Goal: Communication & Community: Participate in discussion

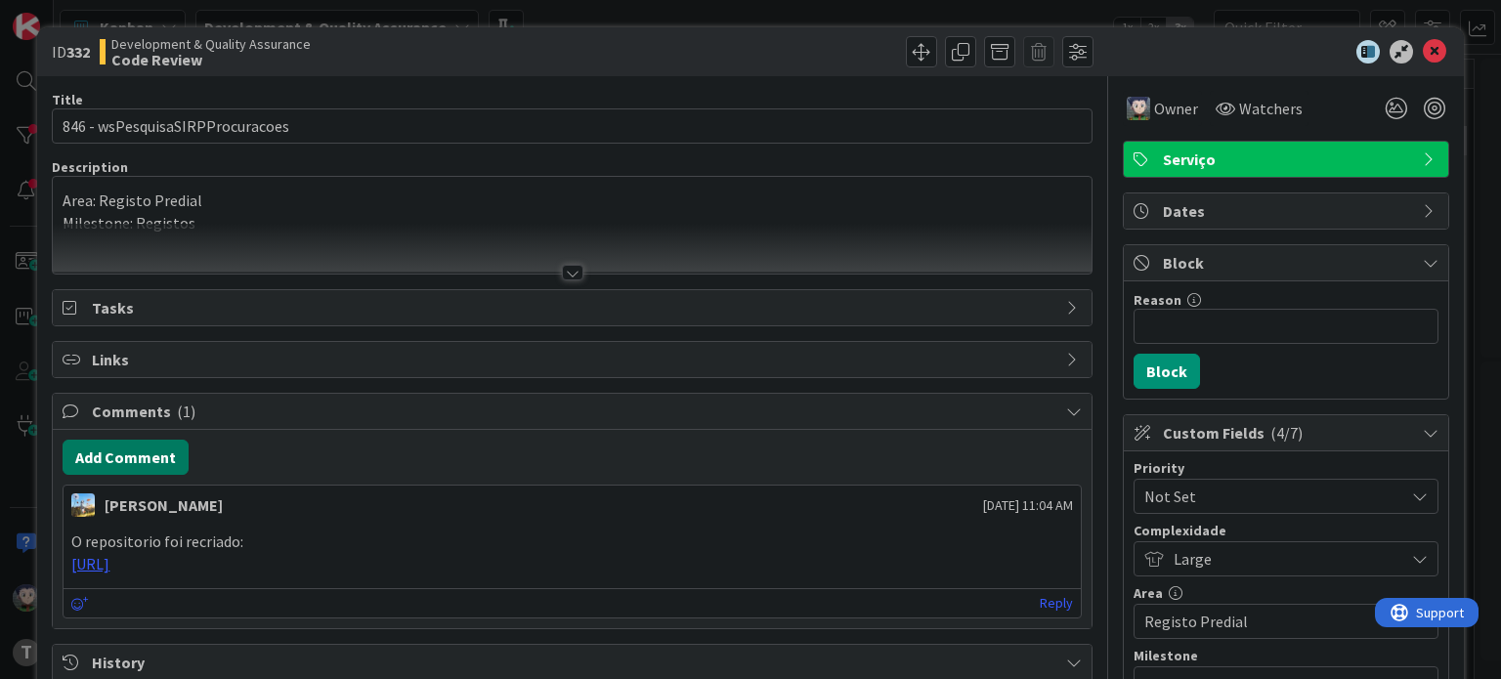
click at [164, 453] on button "Add Comment" at bounding box center [126, 457] width 126 height 35
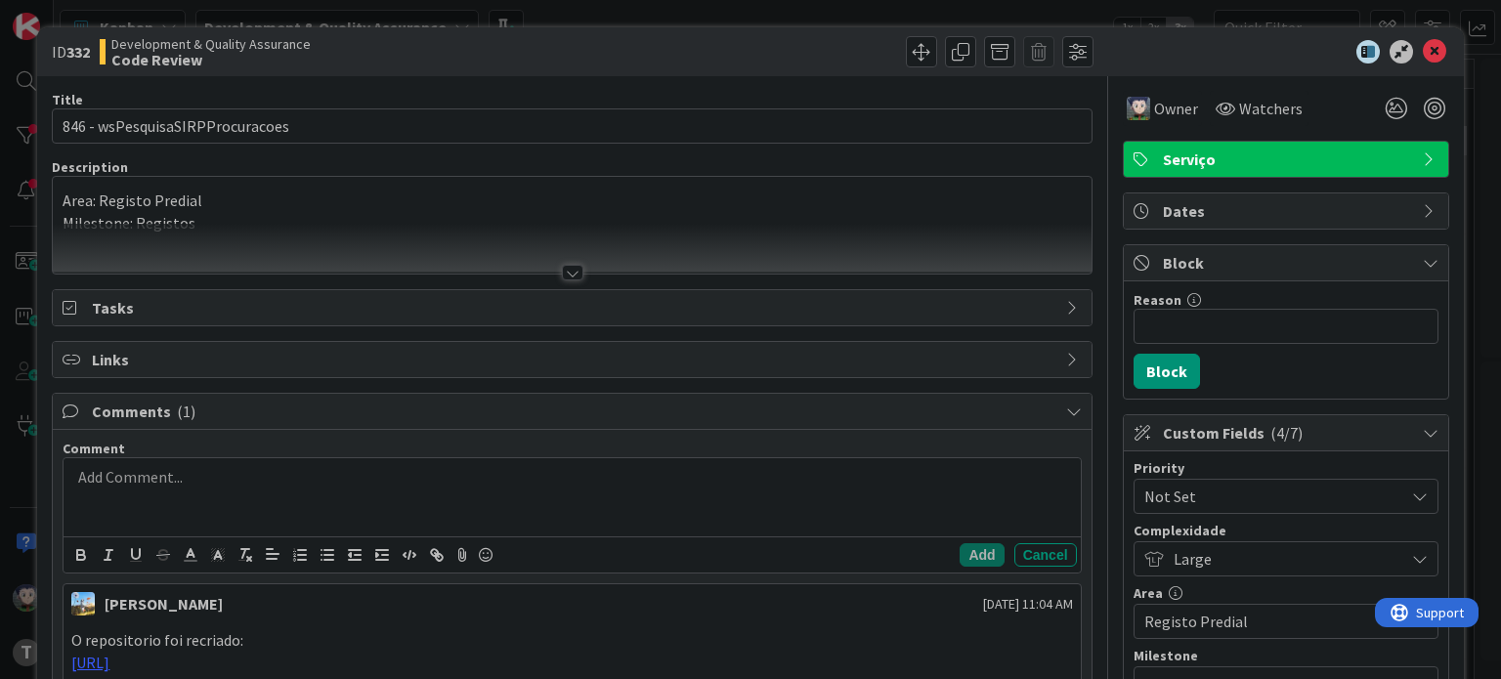
click at [178, 498] on div at bounding box center [572, 497] width 1016 height 78
drag, startPoint x: 105, startPoint y: 469, endPoint x: 65, endPoint y: 472, distance: 40.2
click at [65, 472] on div "MR [PERSON_NAME]" at bounding box center [572, 497] width 1016 height 78
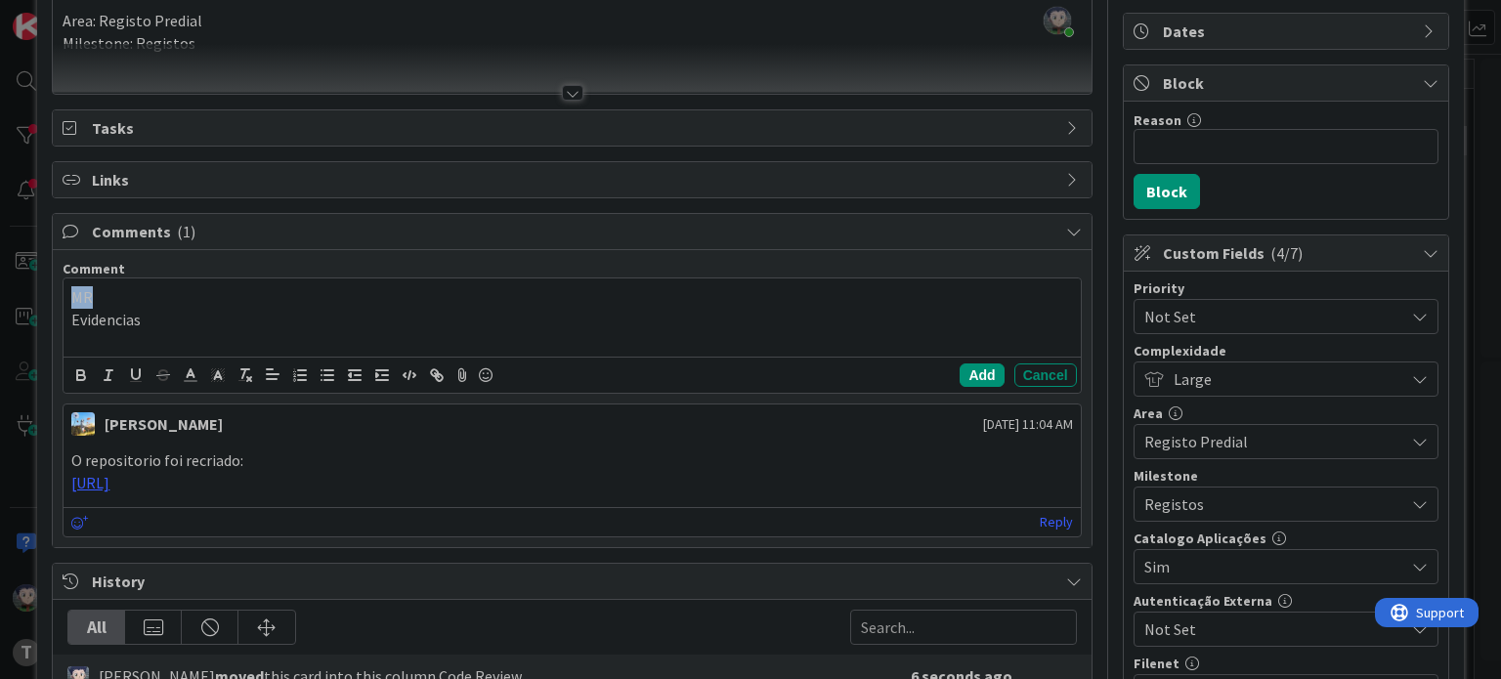
scroll to position [195, 0]
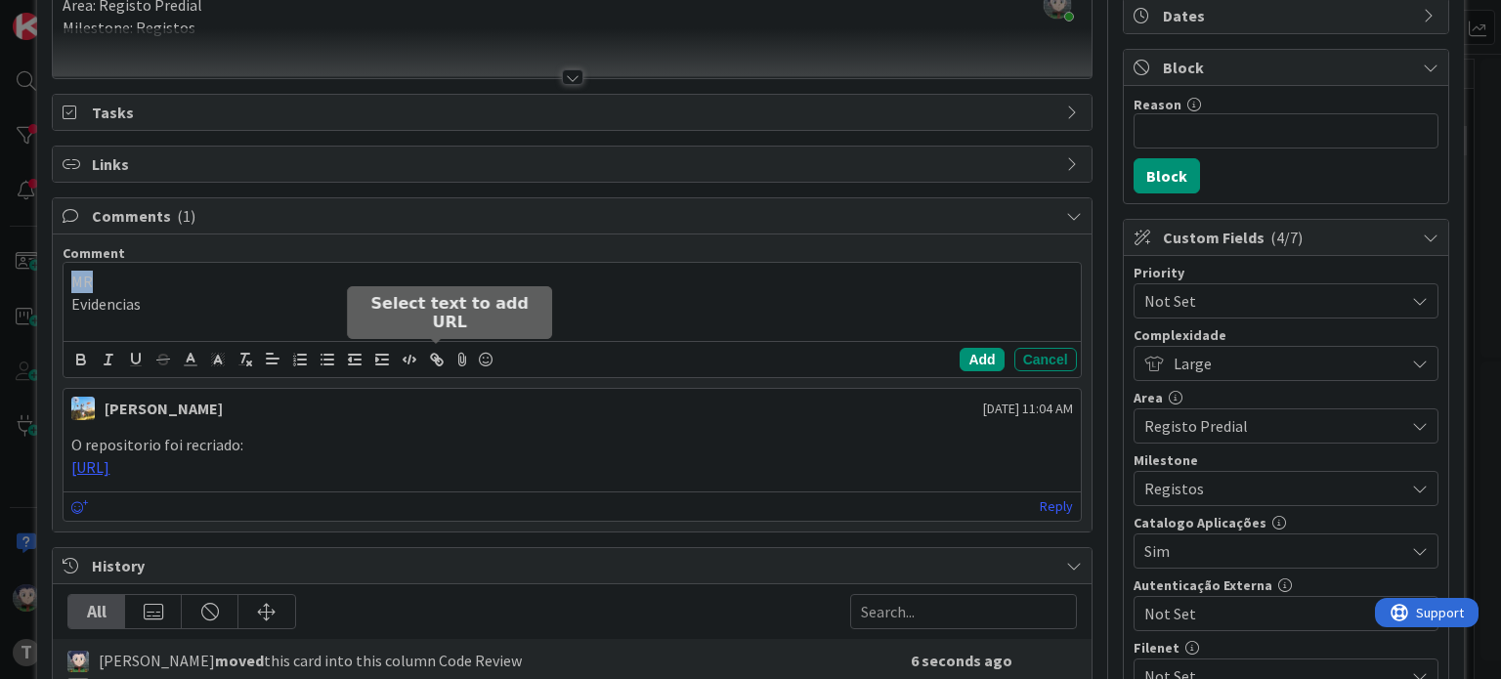
click at [442, 361] on icon "button" at bounding box center [439, 362] width 7 height 7
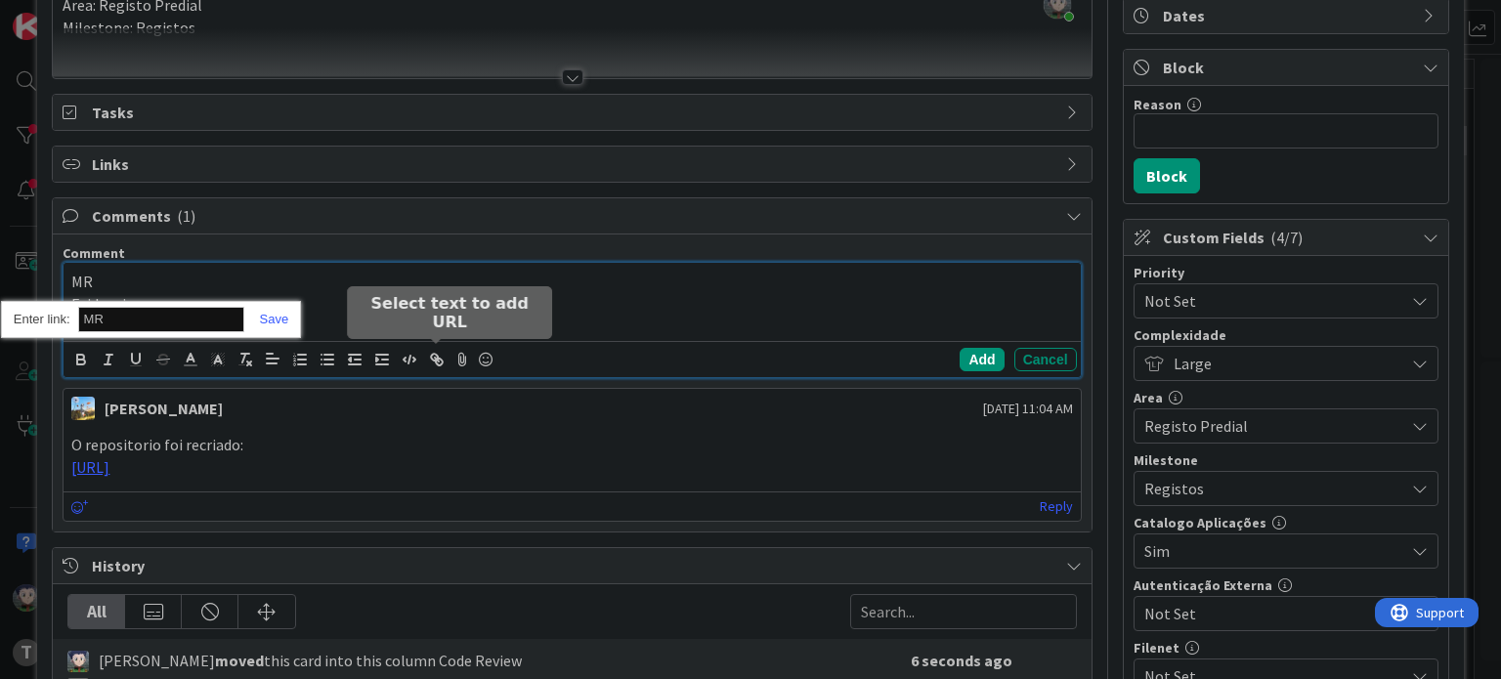
paste input "[URL]"
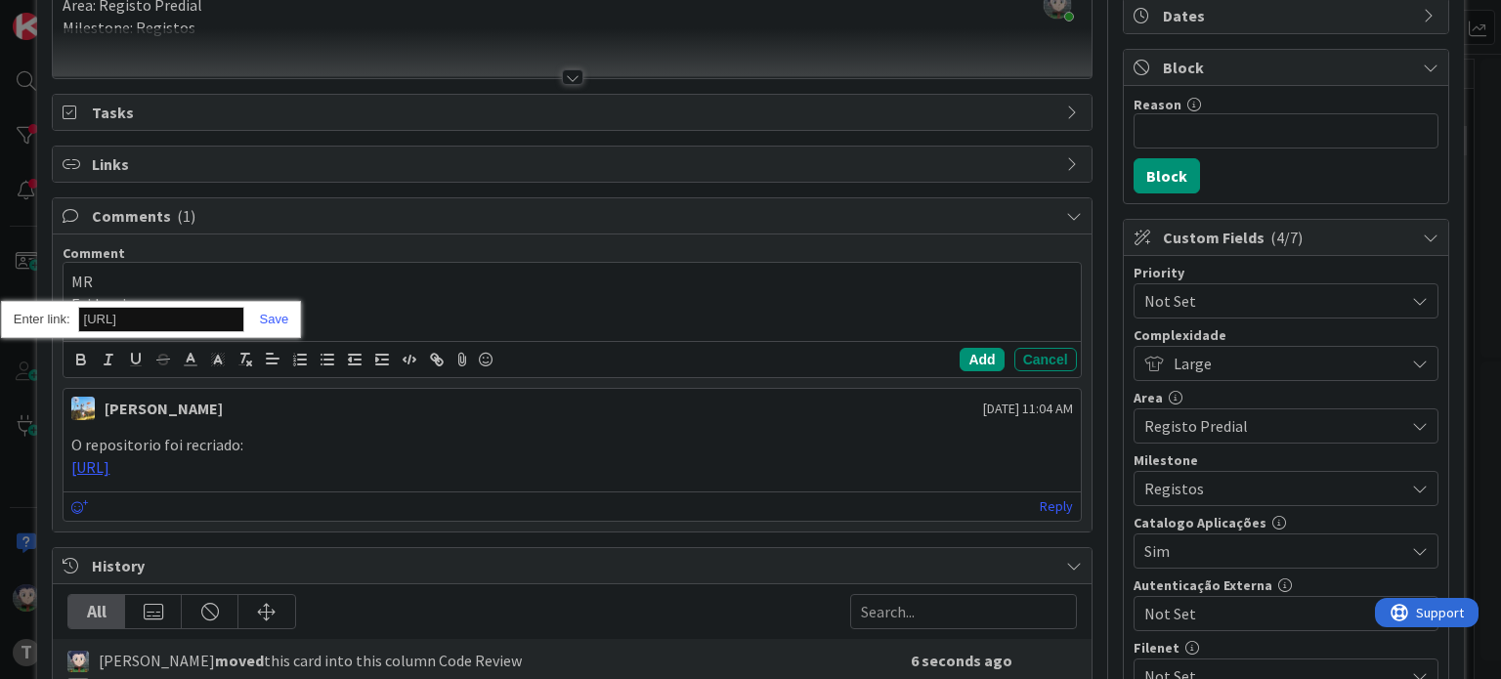
click at [270, 324] on div "[URL]" at bounding box center [151, 320] width 300 height 38
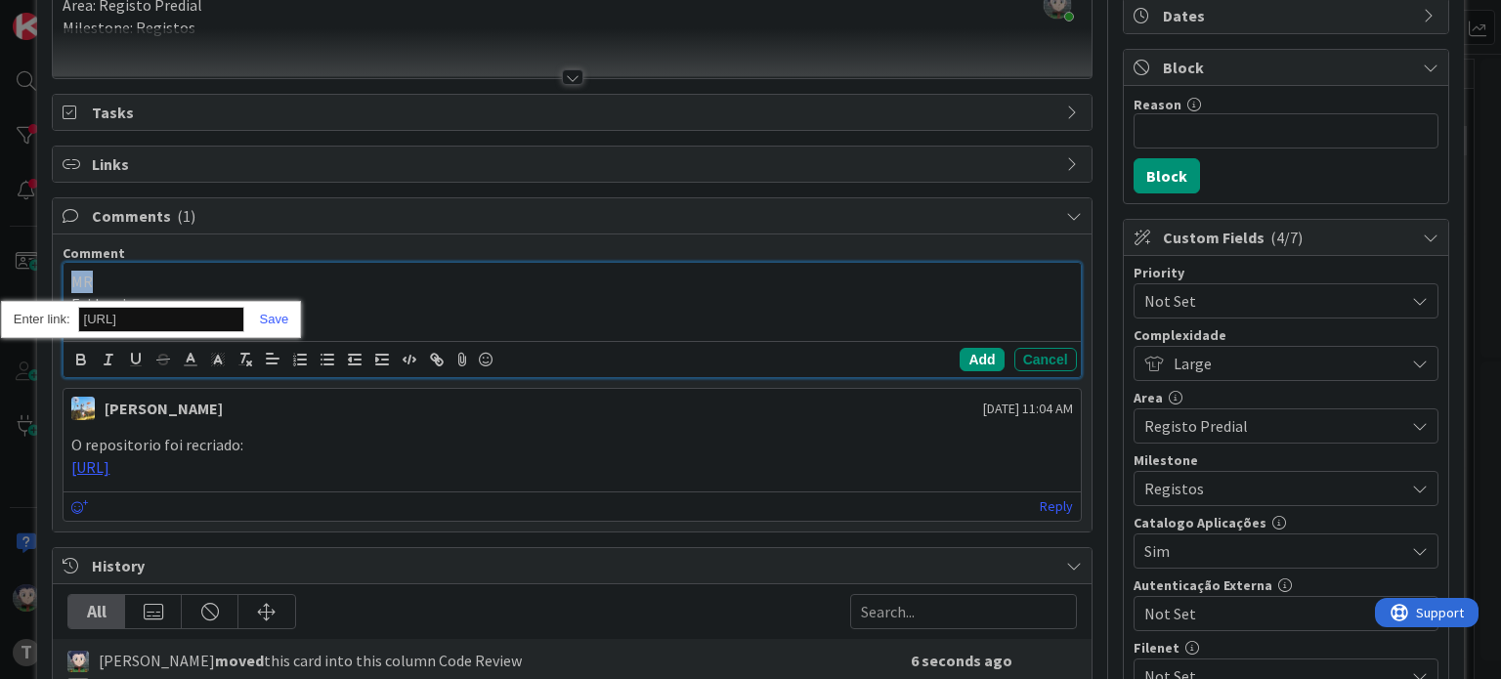
scroll to position [0, 0]
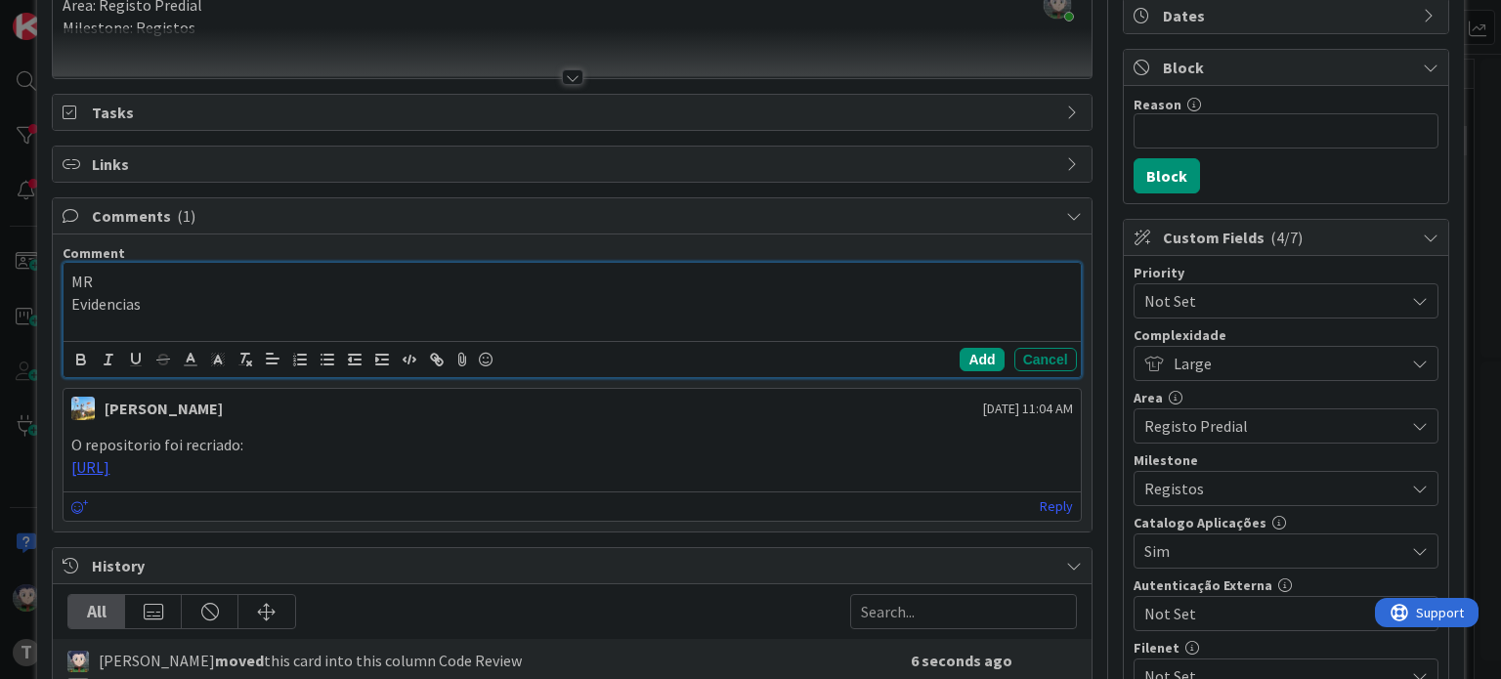
click at [259, 280] on p "MR" at bounding box center [571, 282] width 1001 height 22
drag, startPoint x: 82, startPoint y: 278, endPoint x: 60, endPoint y: 277, distance: 22.5
click at [59, 277] on div "Comment MR Evidencias [URL] Add Cancel [PERSON_NAME] [DATE] 11:04 AM O reposito…" at bounding box center [572, 383] width 1038 height 297
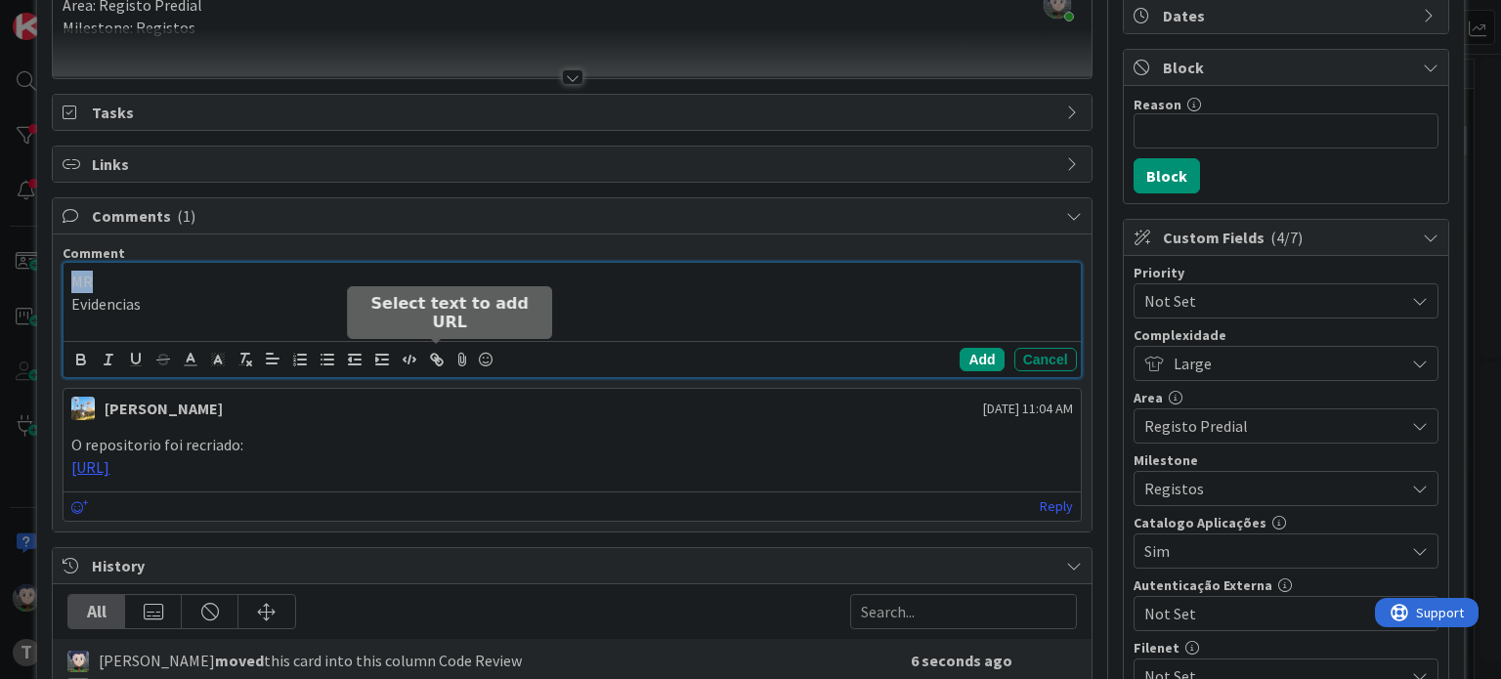
click at [432, 359] on icon "button" at bounding box center [437, 360] width 18 height 18
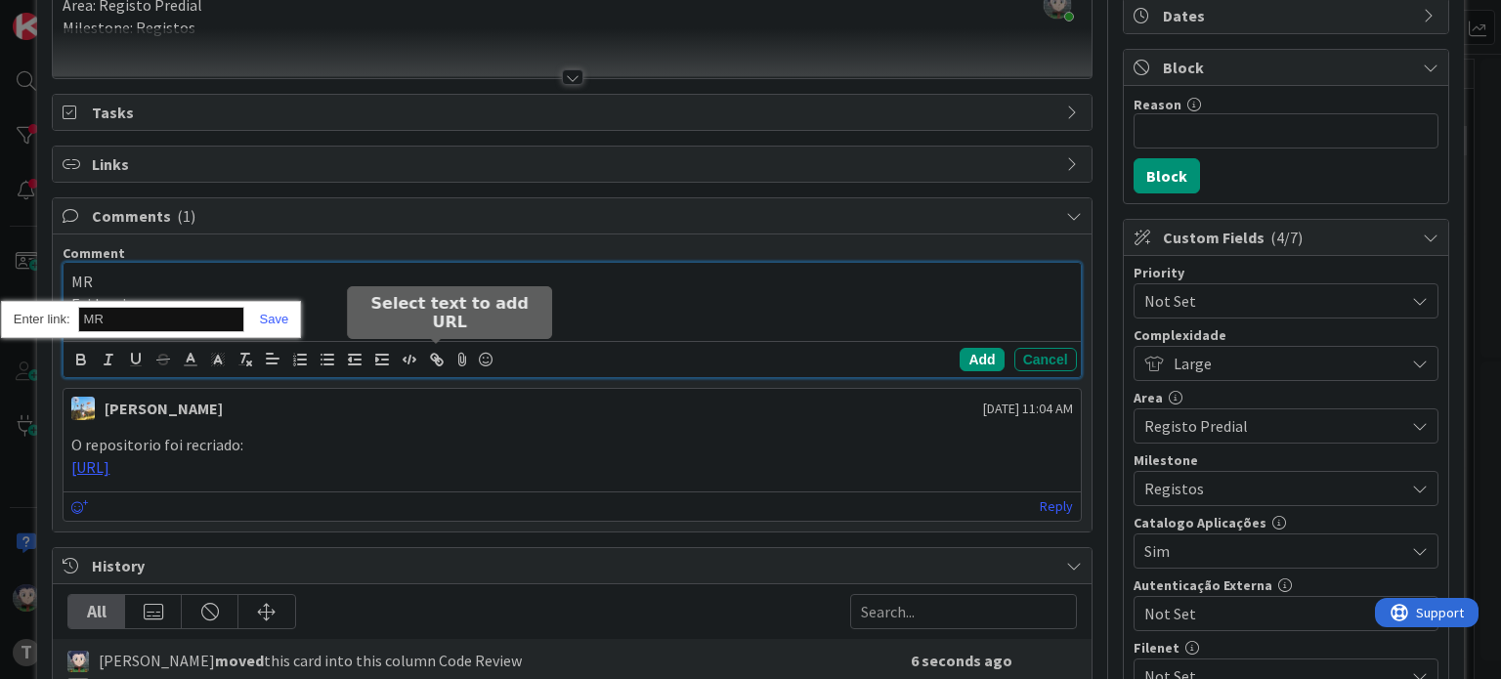
paste input "[URL]"
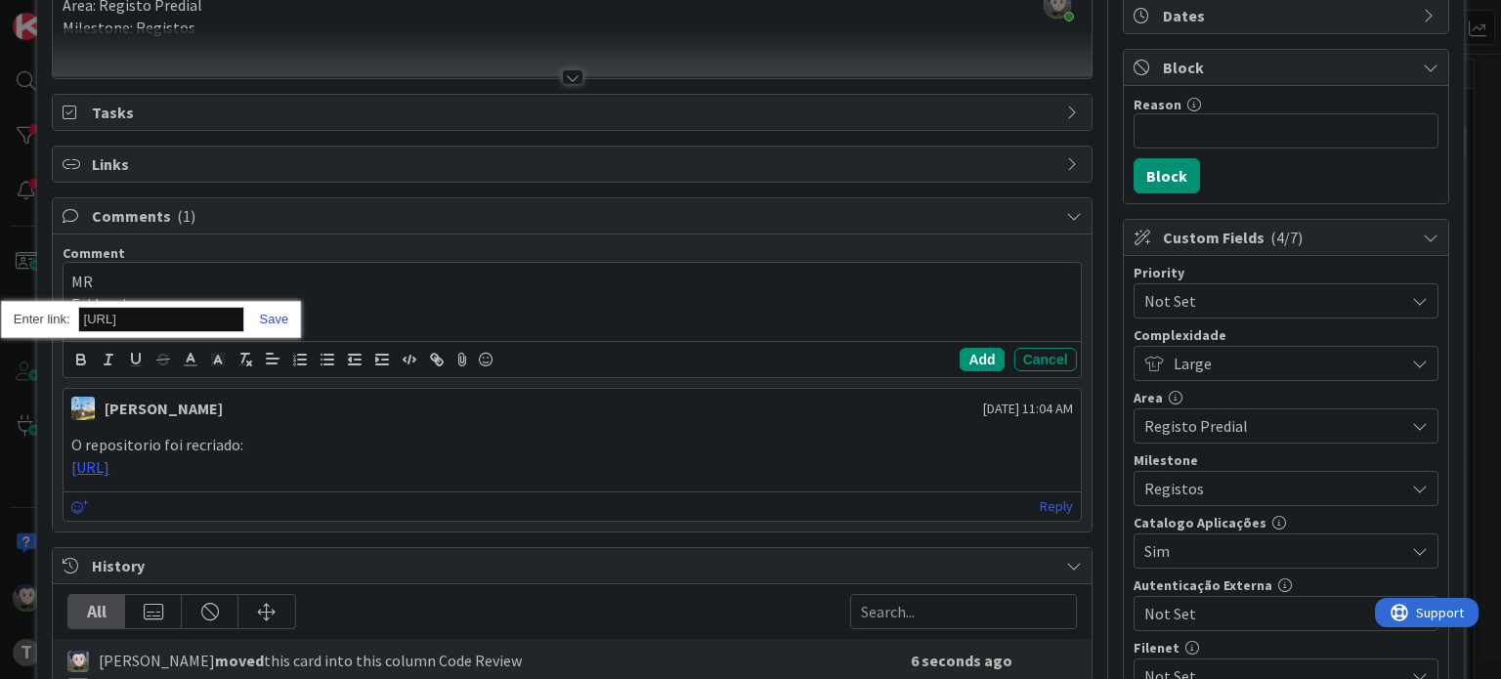
click at [272, 316] on link at bounding box center [266, 319] width 45 height 15
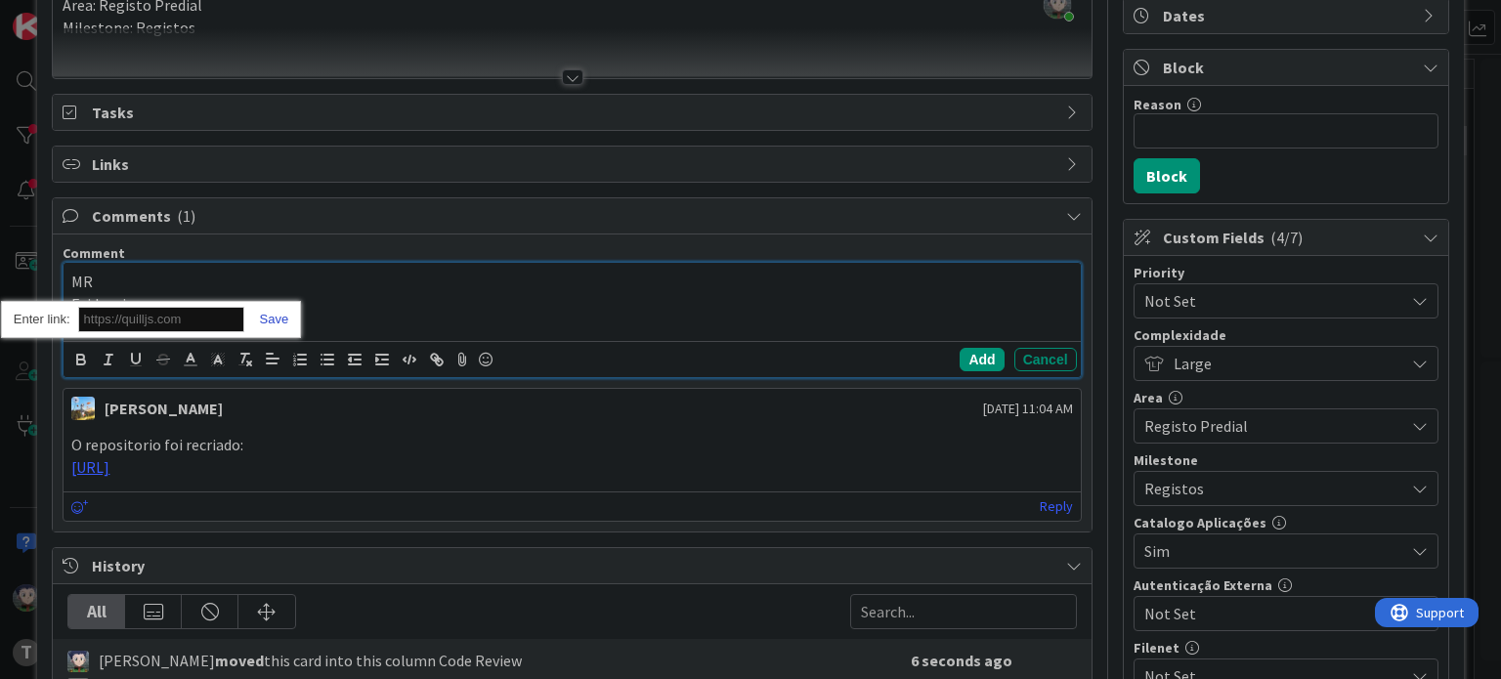
scroll to position [0, 0]
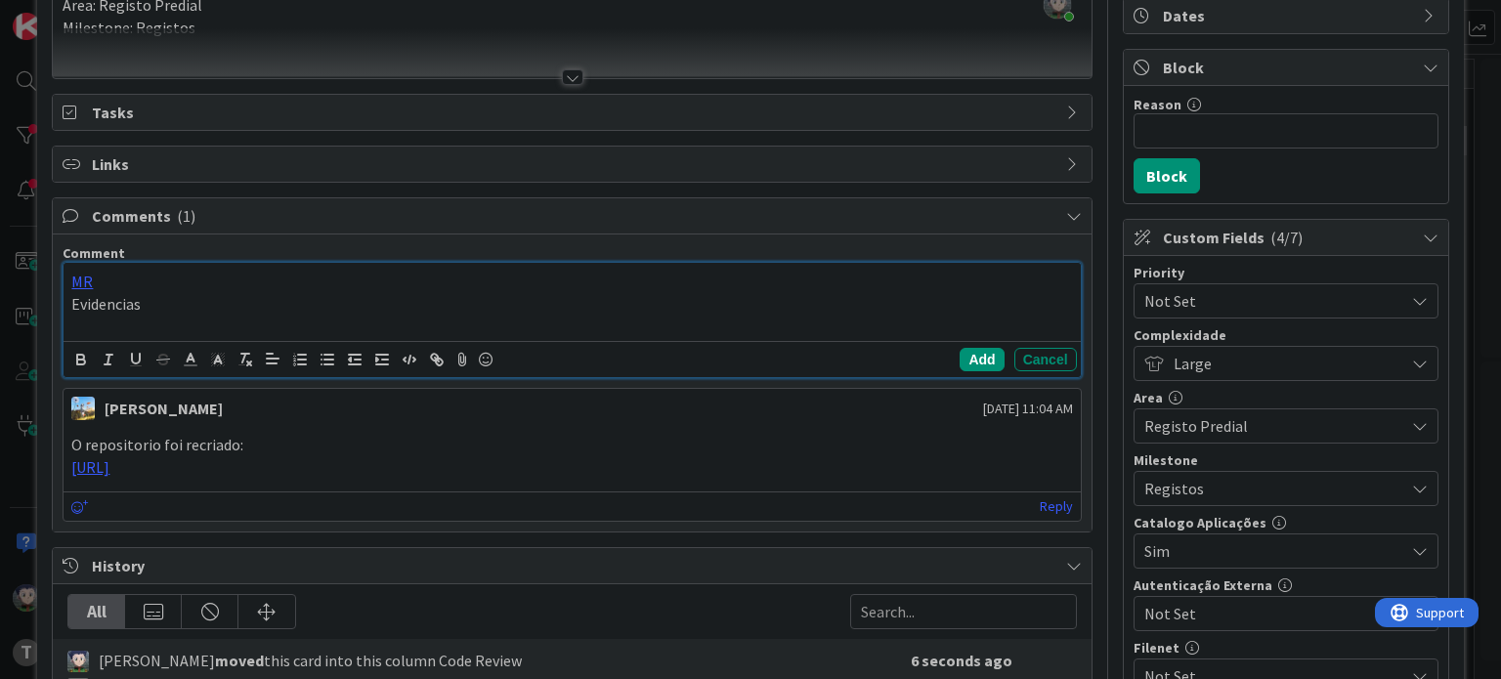
click at [215, 301] on p "Evidencias" at bounding box center [571, 304] width 1001 height 22
click at [199, 305] on p "Evidencias" at bounding box center [571, 304] width 1001 height 22
drag, startPoint x: 182, startPoint y: 300, endPoint x: 71, endPoint y: 302, distance: 110.5
click at [71, 302] on p "Evidencias" at bounding box center [571, 304] width 1001 height 22
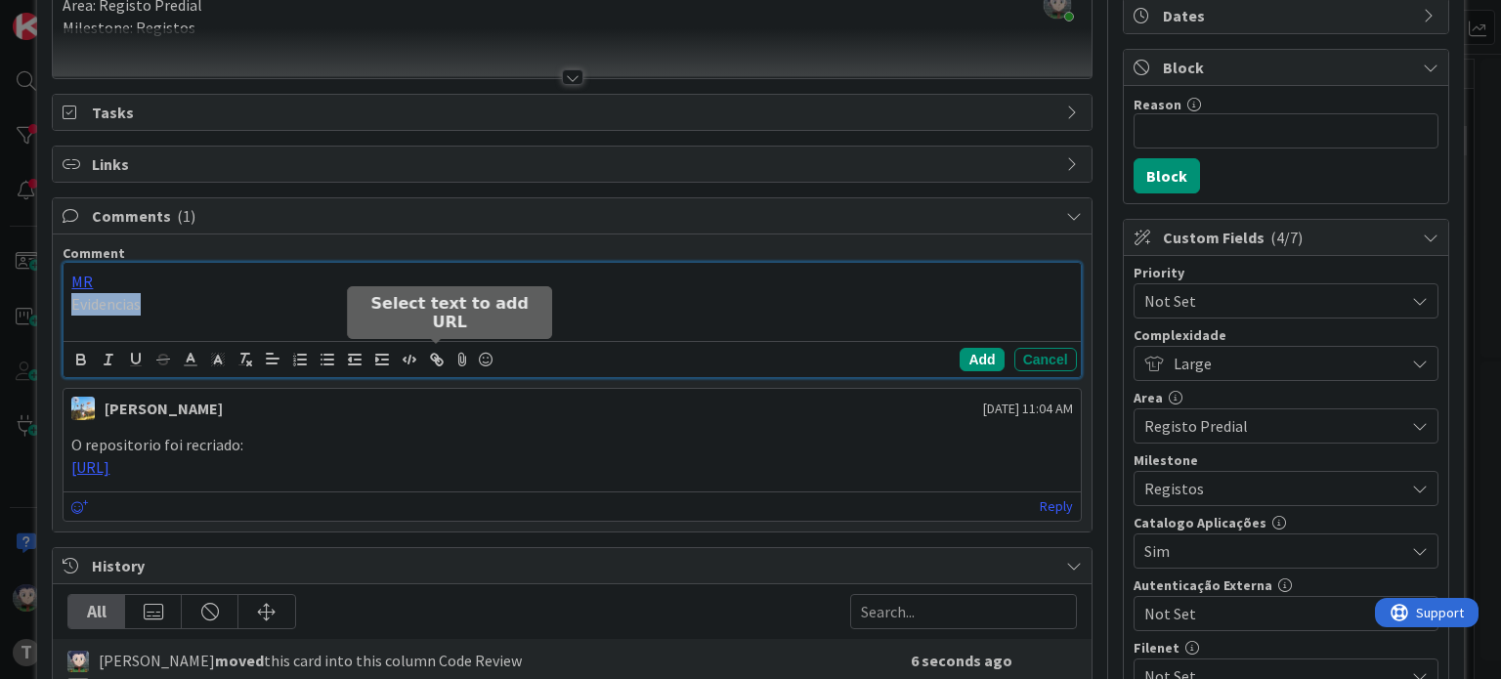
click at [430, 364] on icon "button" at bounding box center [437, 360] width 18 height 18
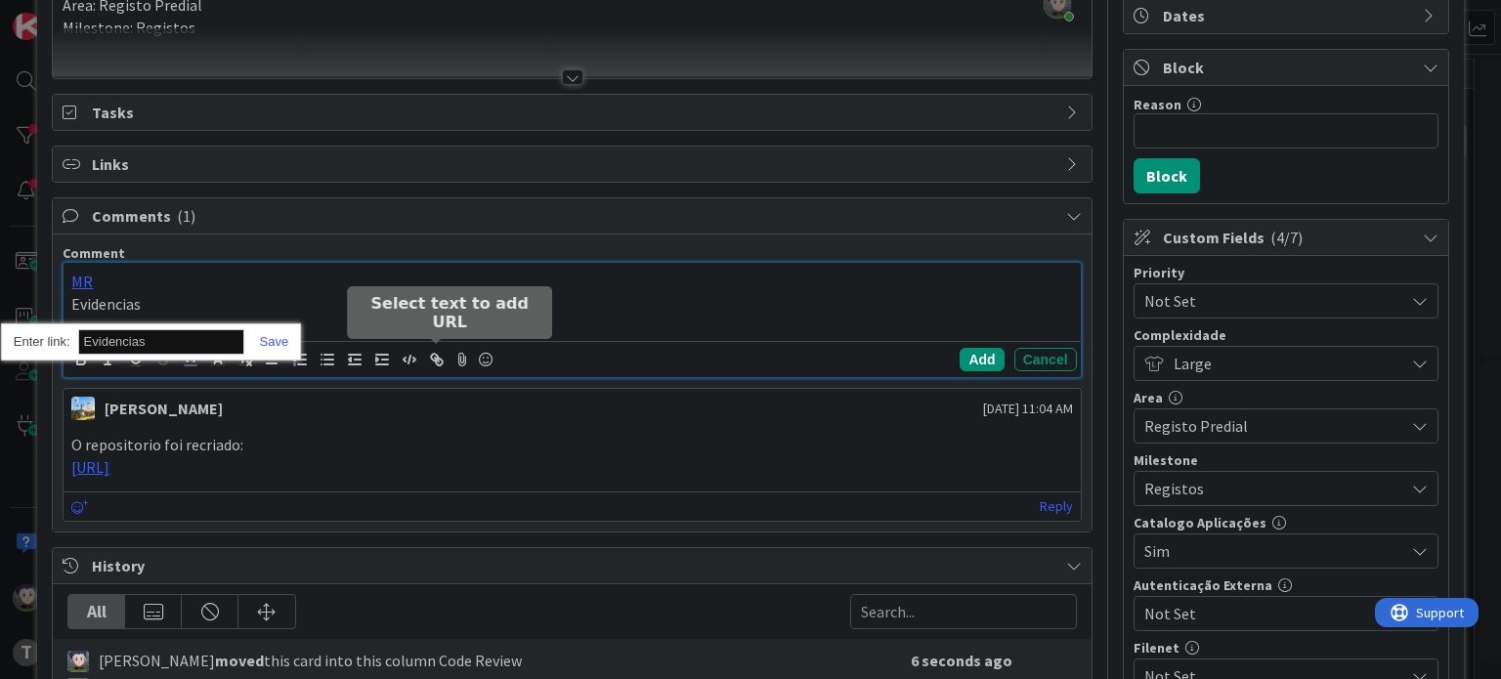
paste input "[URL]"
type input "[URL]"
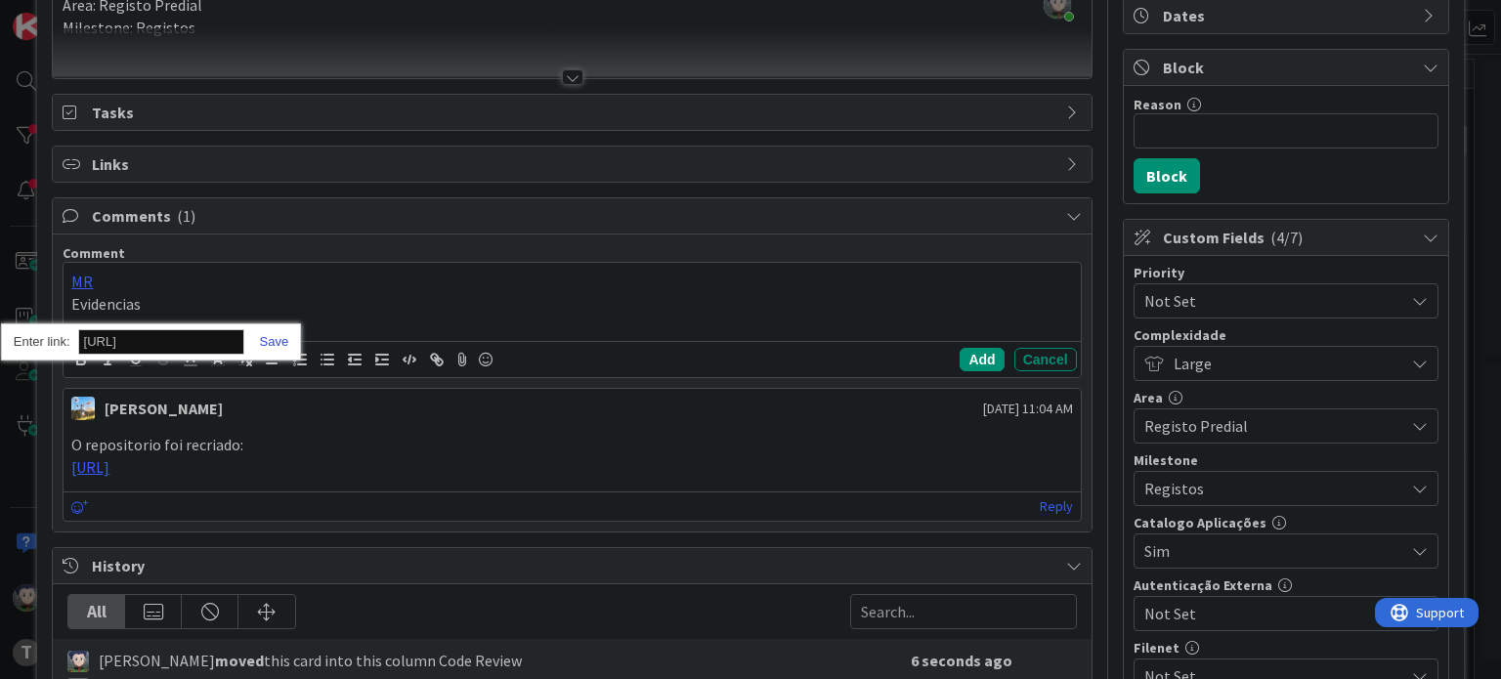
scroll to position [0, 0]
click at [279, 342] on link at bounding box center [266, 341] width 45 height 15
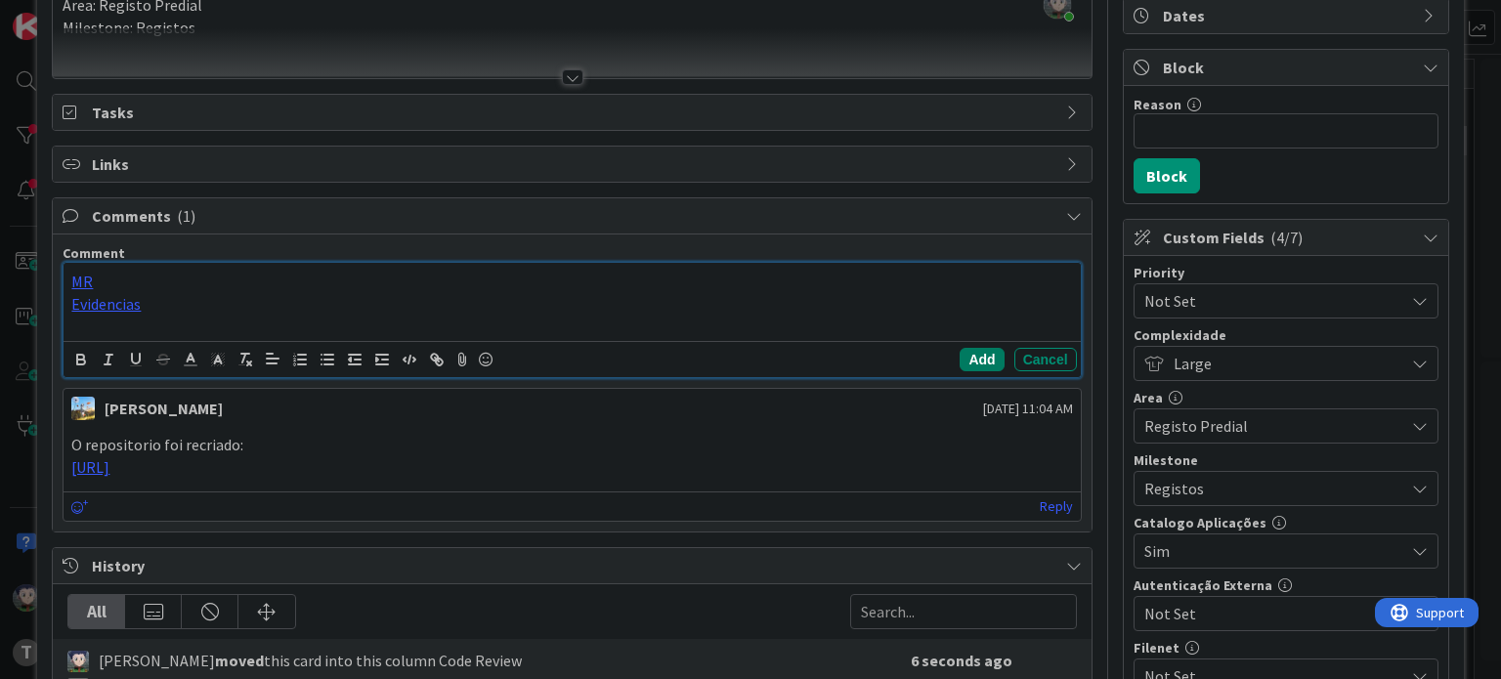
click at [980, 358] on button "Add" at bounding box center [982, 359] width 44 height 23
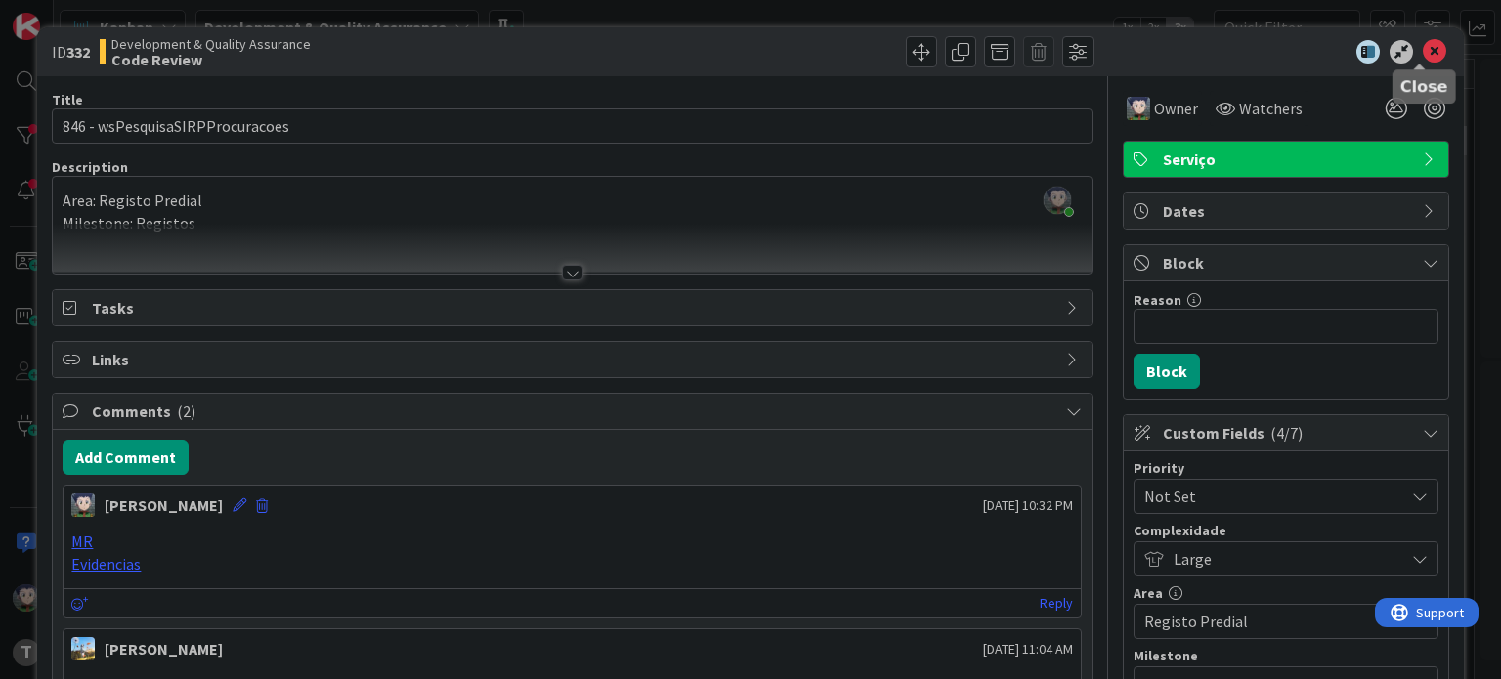
click at [1424, 46] on icon at bounding box center [1434, 51] width 23 height 23
